Goal: Transaction & Acquisition: Purchase product/service

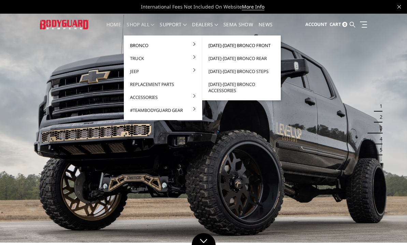
click at [242, 45] on link "[DATE]-[DATE] Bronco Front" at bounding box center [241, 45] width 73 height 13
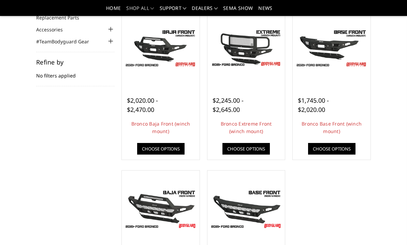
scroll to position [65, 0]
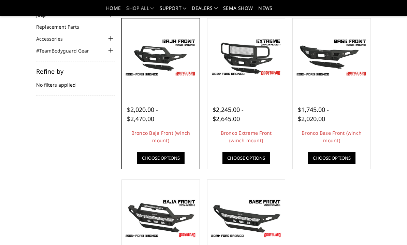
click at [138, 111] on span "$2,020.00 - $2,470.00" at bounding box center [142, 113] width 31 height 17
click at [155, 155] on link "Choose Options" at bounding box center [160, 158] width 47 height 12
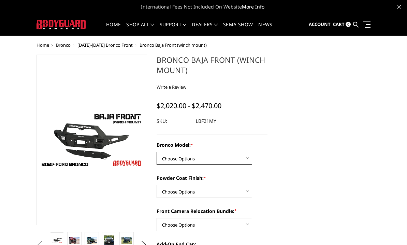
select select "4012"
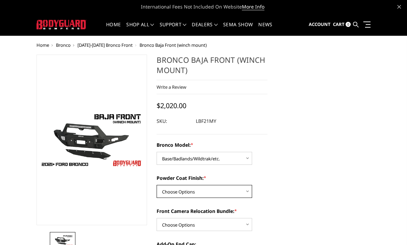
select select "4015"
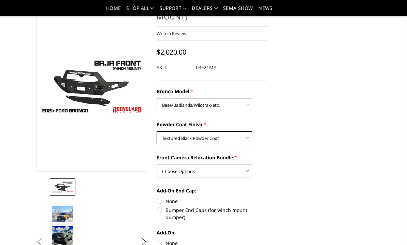
scroll to position [41, 0]
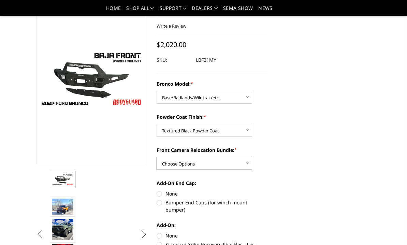
select select "4016"
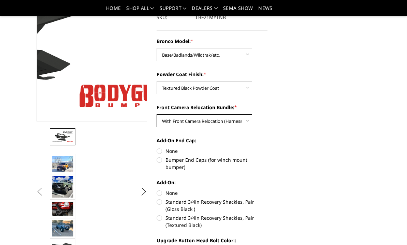
scroll to position [84, 0]
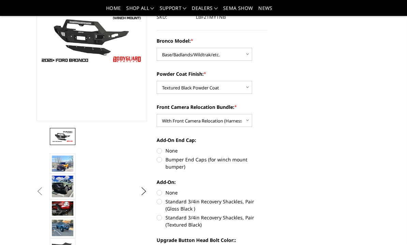
click at [45, 190] on button "Previous" at bounding box center [40, 191] width 10 height 10
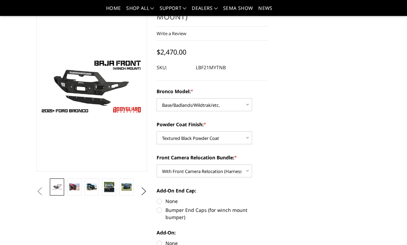
scroll to position [51, 0]
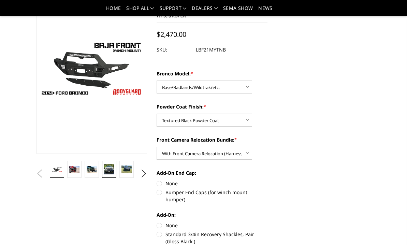
click at [112, 170] on img at bounding box center [109, 169] width 10 height 10
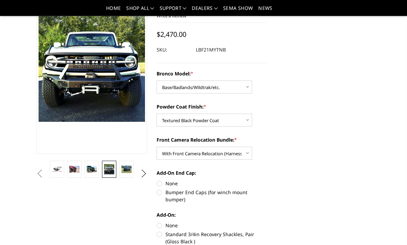
click at [88, 181] on li at bounding box center [91, 174] width 17 height 26
click at [90, 167] on img at bounding box center [92, 169] width 10 height 6
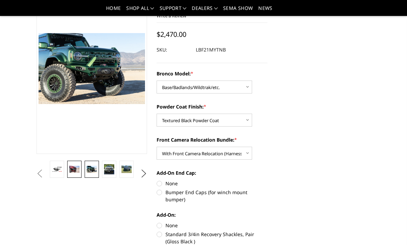
click at [76, 168] on img at bounding box center [74, 169] width 10 height 6
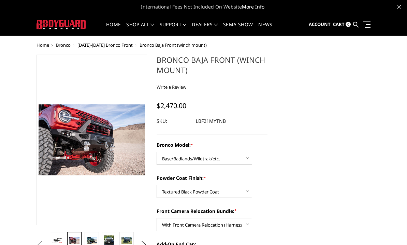
scroll to position [0, 0]
click at [110, 46] on span "[DATE]-[DATE] Bronco Front" at bounding box center [104, 45] width 55 height 6
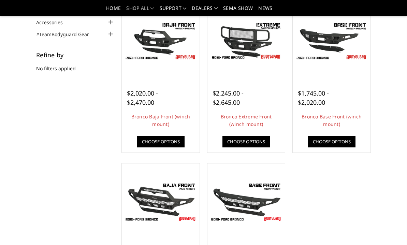
scroll to position [147, 0]
